Goal: Entertainment & Leisure: Consume media (video, audio)

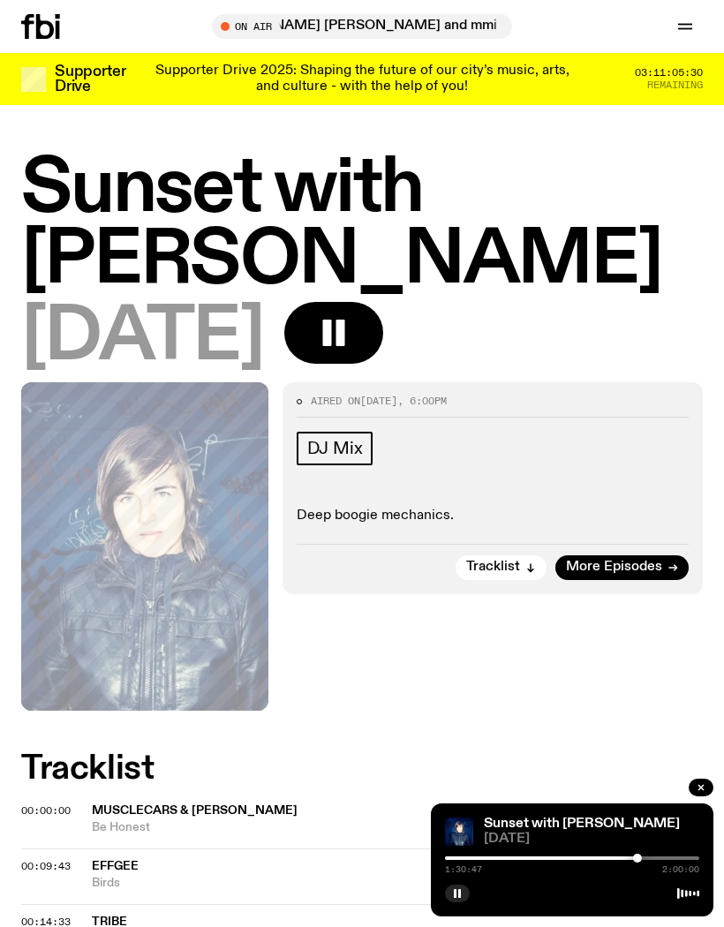
click at [466, 888] on button "button" at bounding box center [457, 893] width 25 height 18
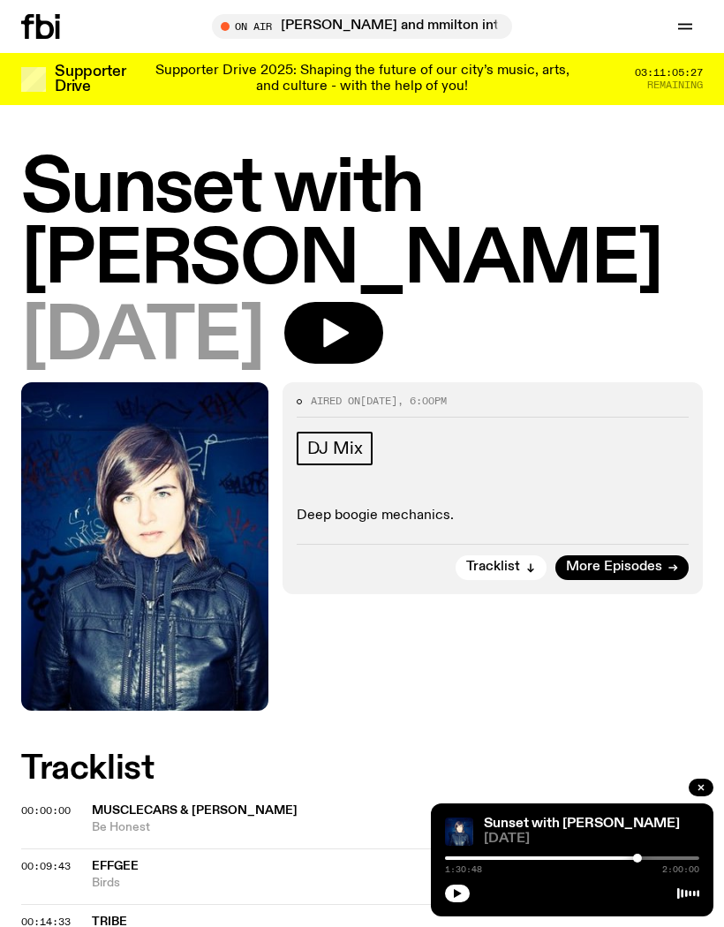
click at [693, 26] on icon "button" at bounding box center [684, 26] width 21 height 21
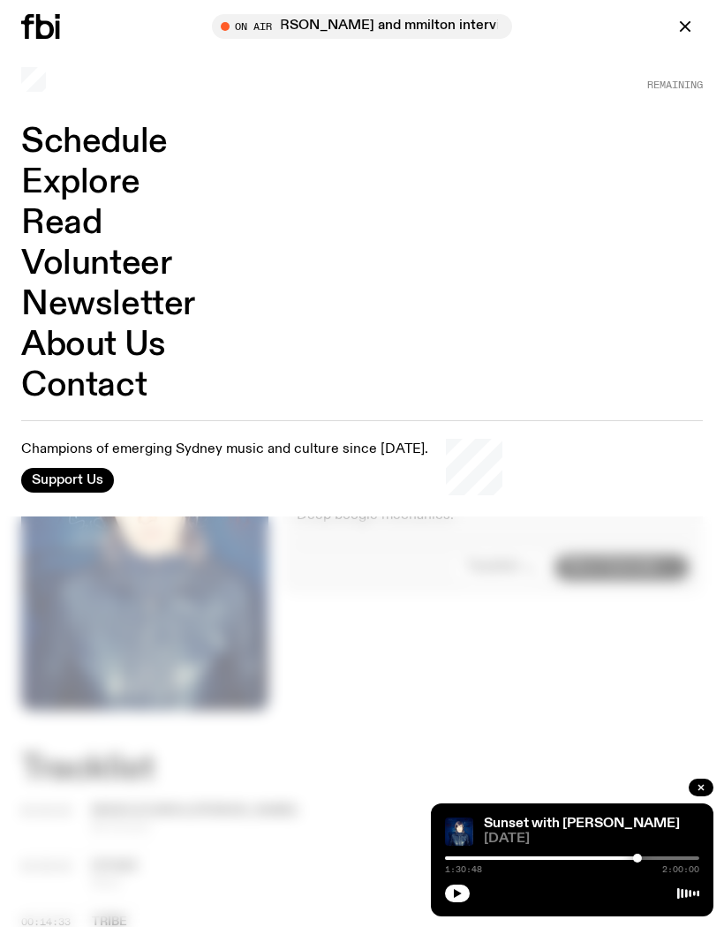
click at [102, 152] on link "Schedule" at bounding box center [94, 142] width 147 height 34
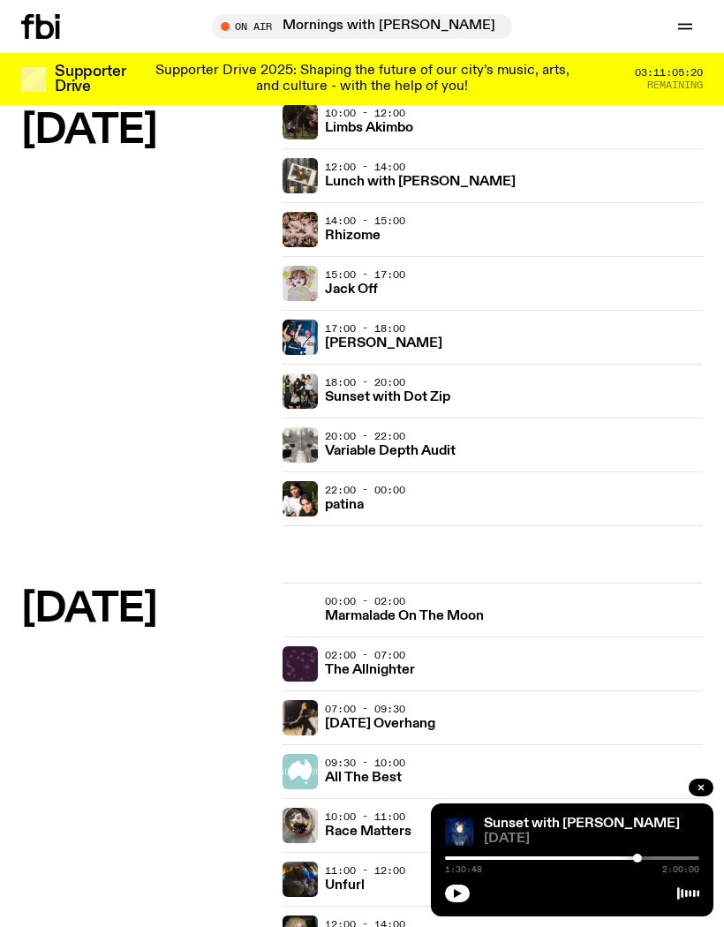
scroll to position [3459, 0]
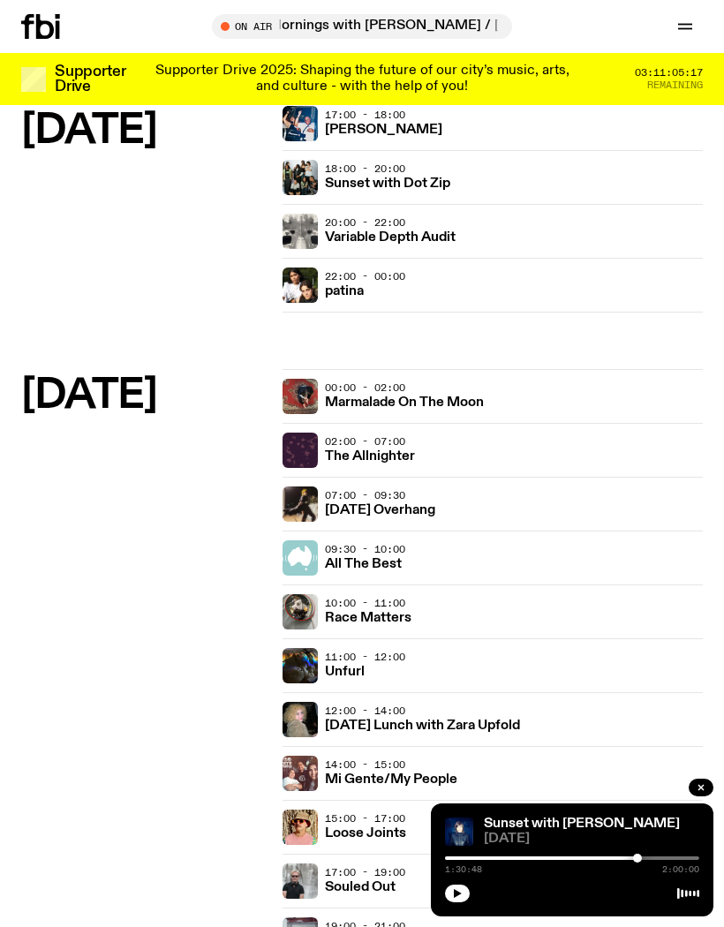
click at [389, 827] on h3 "Loose Joints" at bounding box center [365, 833] width 81 height 13
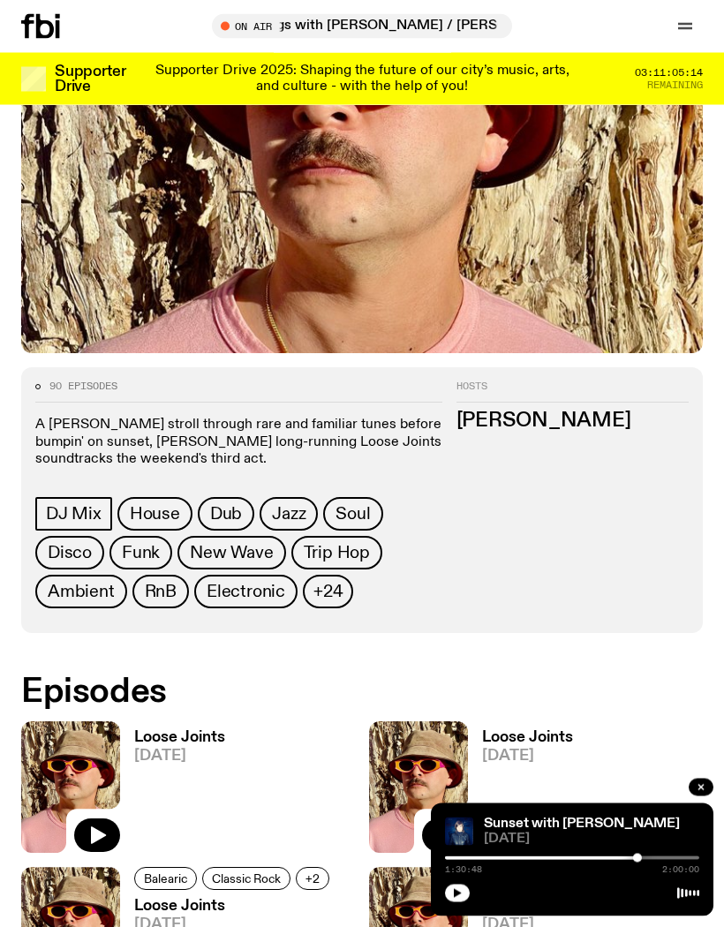
scroll to position [444, 0]
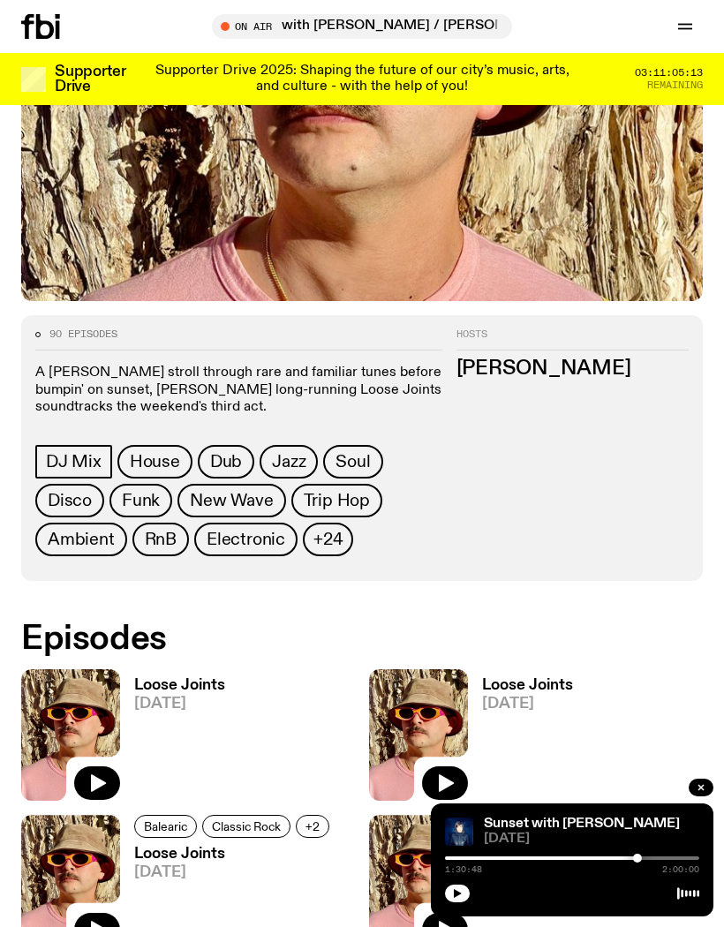
click at [115, 782] on button "button" at bounding box center [97, 783] width 46 height 34
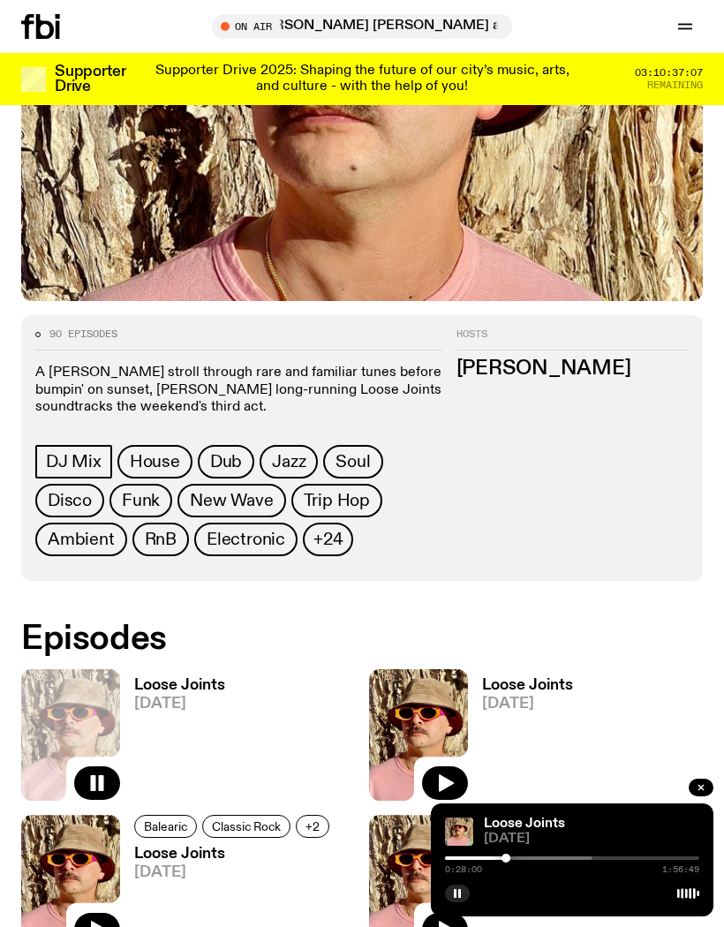
click at [467, 902] on button "button" at bounding box center [457, 893] width 25 height 18
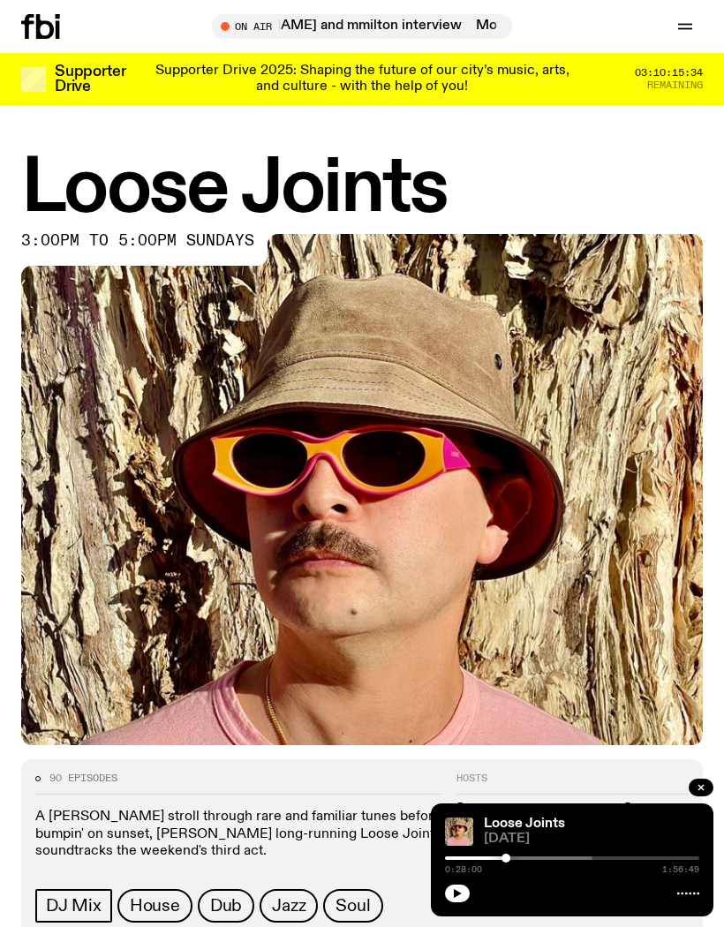
scroll to position [444, 0]
